Goal: Navigation & Orientation: Find specific page/section

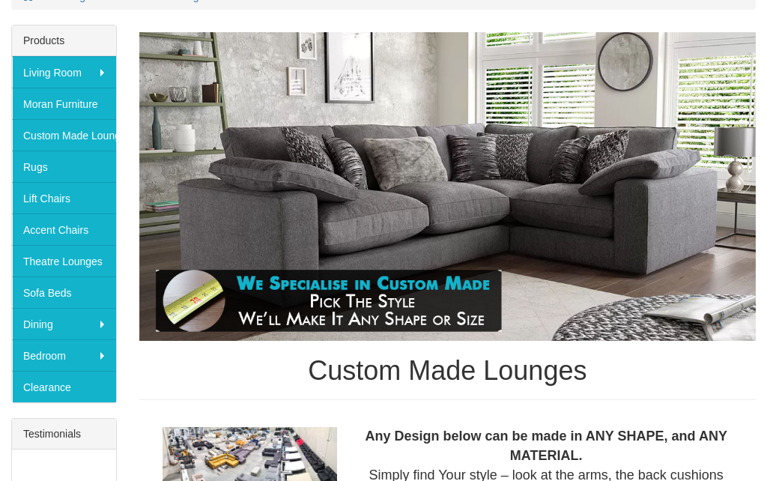
scroll to position [229, 0]
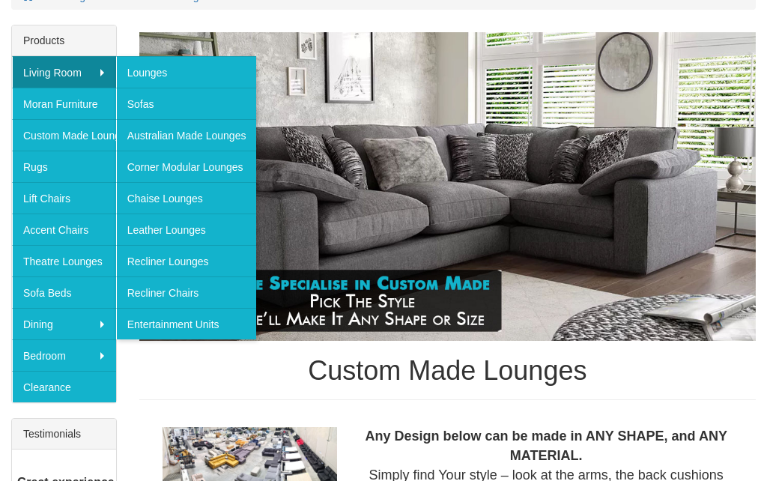
click at [184, 294] on link "Recliner Chairs" at bounding box center [186, 291] width 141 height 31
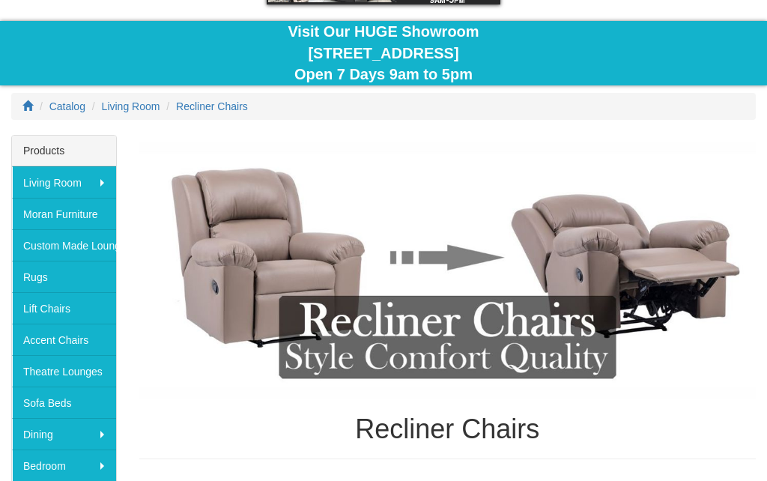
scroll to position [118, 0]
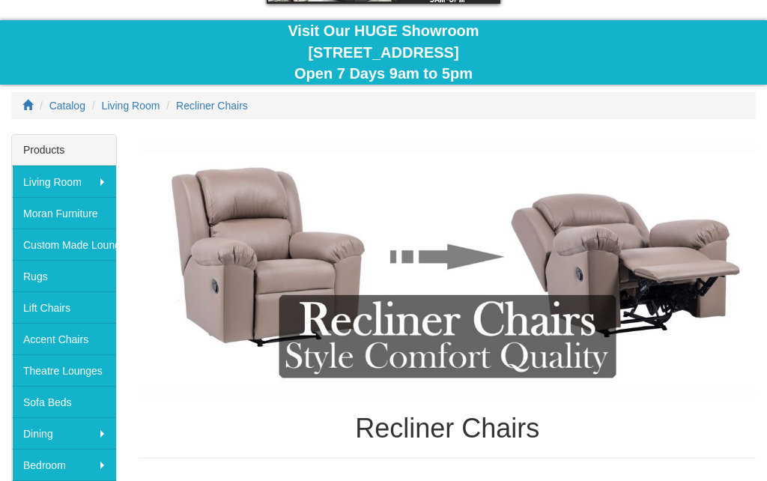
click at [68, 342] on link "Accent Chairs" at bounding box center [64, 339] width 104 height 31
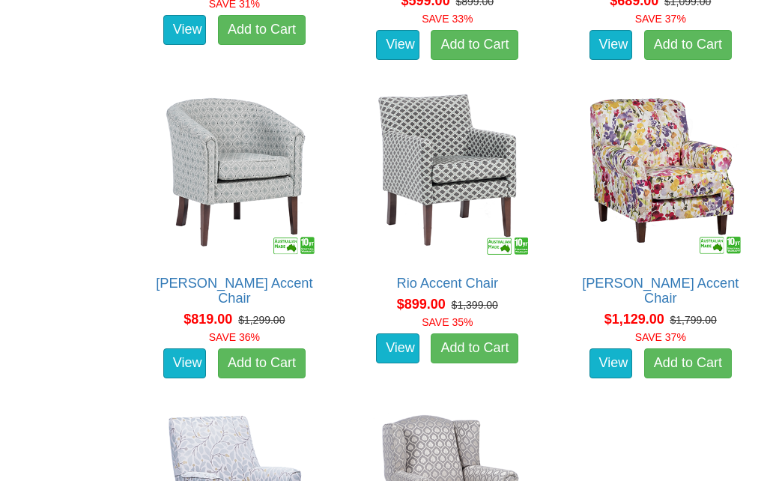
scroll to position [1014, 0]
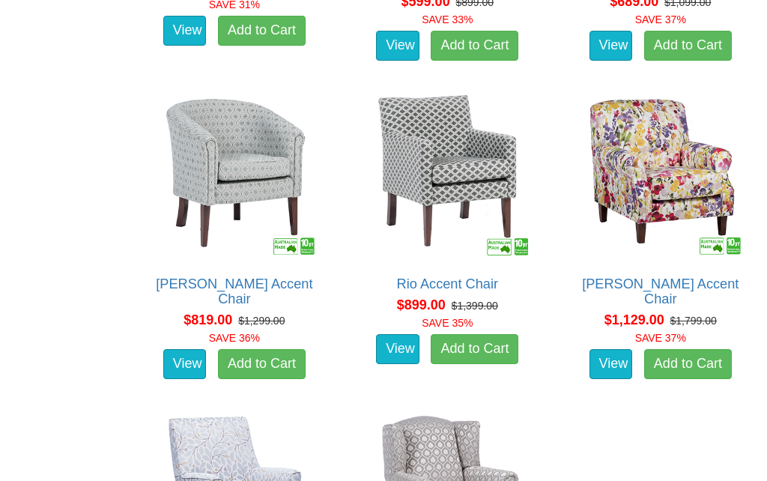
click at [614, 349] on link "View" at bounding box center [611, 364] width 43 height 30
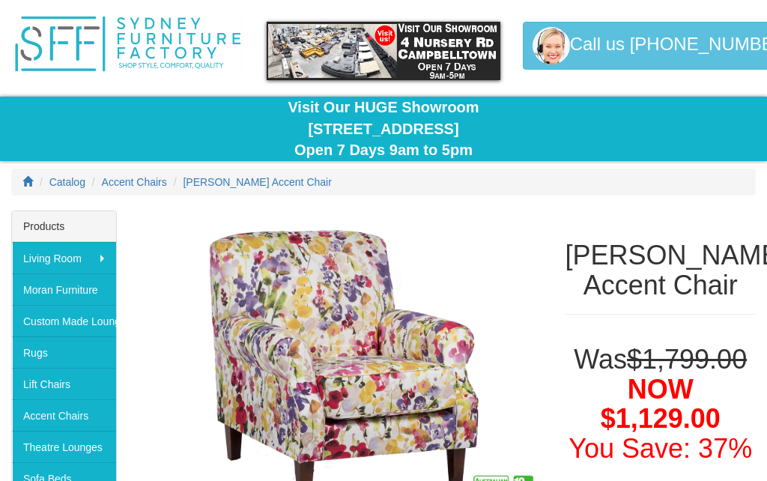
scroll to position [43, 0]
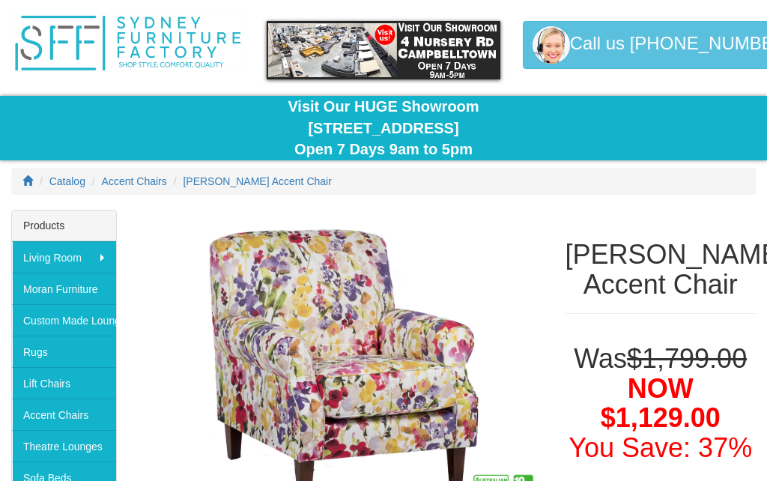
click at [78, 325] on link "Custom Made Lounges" at bounding box center [64, 320] width 104 height 31
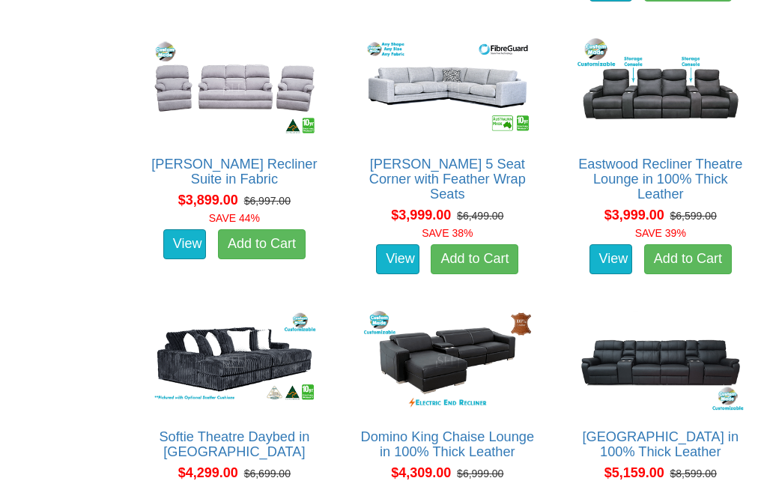
scroll to position [4942, 0]
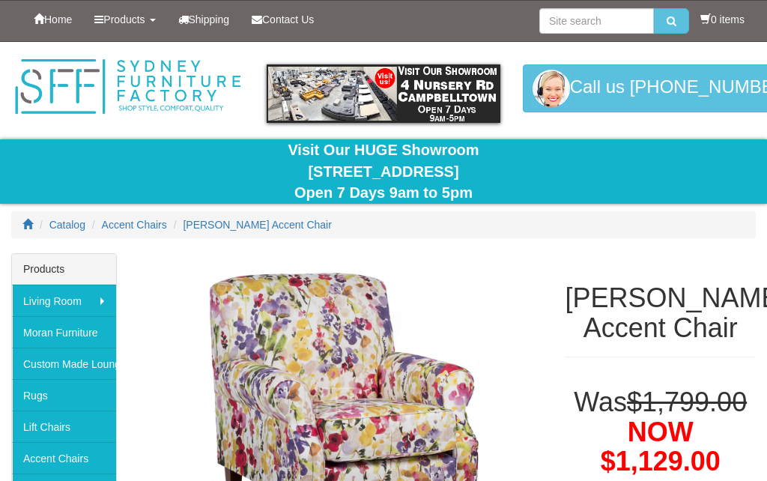
scroll to position [109, 0]
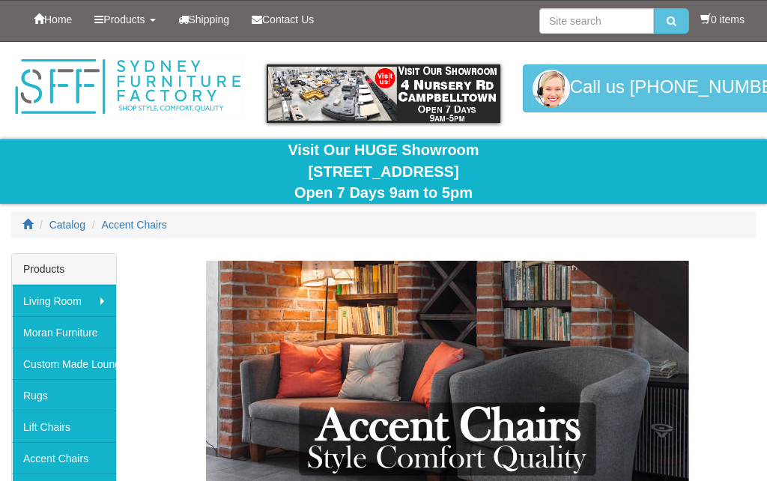
scroll to position [1080, 0]
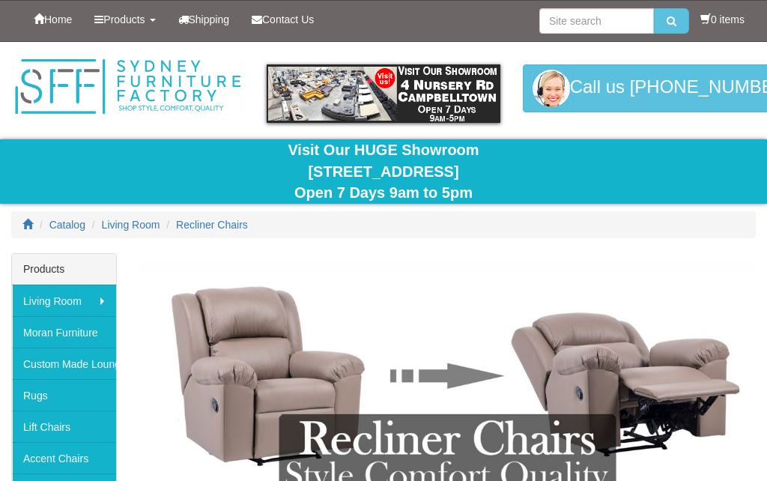
scroll to position [184, 0]
